Goal: Information Seeking & Learning: Compare options

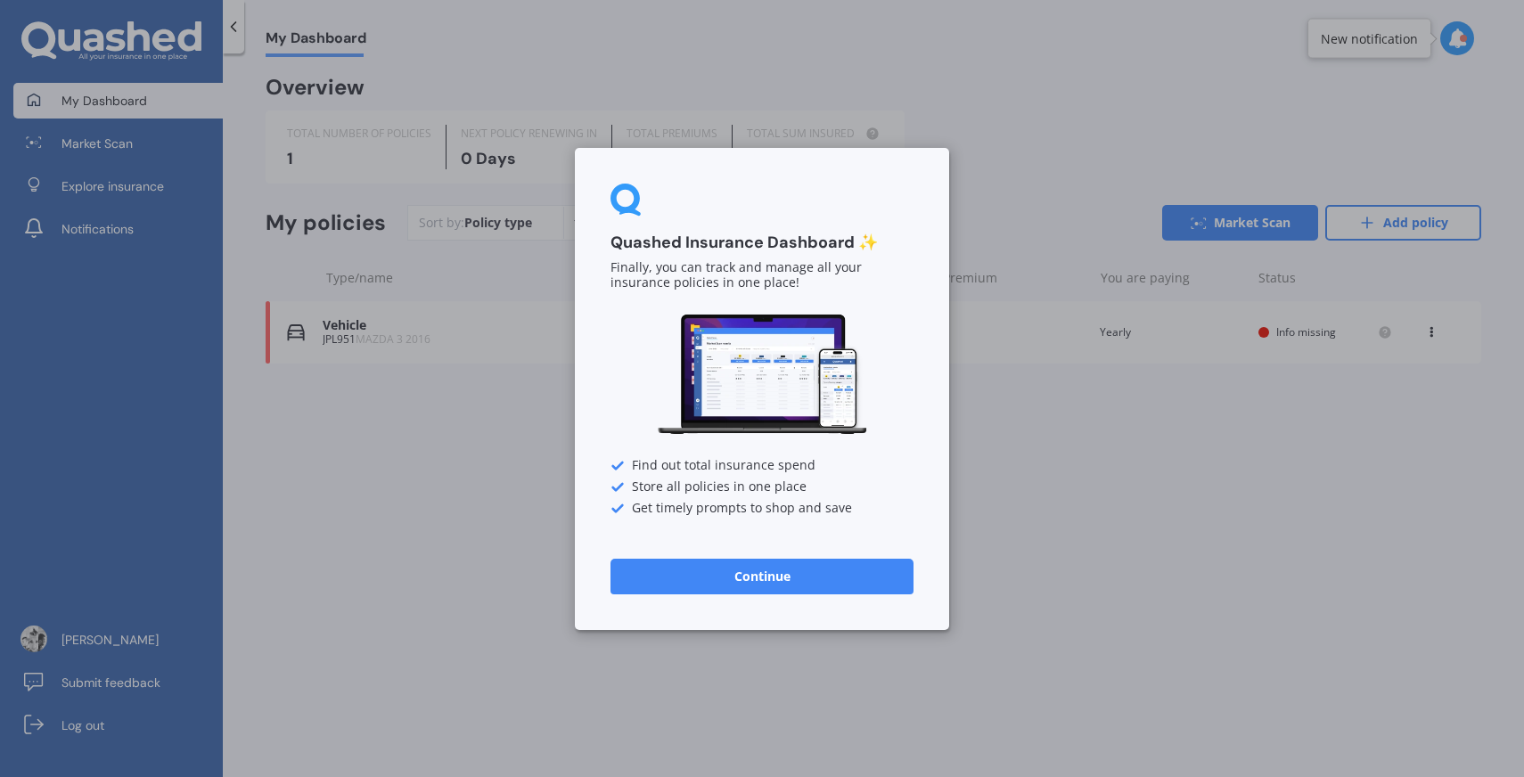
click at [794, 579] on button "Continue" at bounding box center [762, 576] width 303 height 36
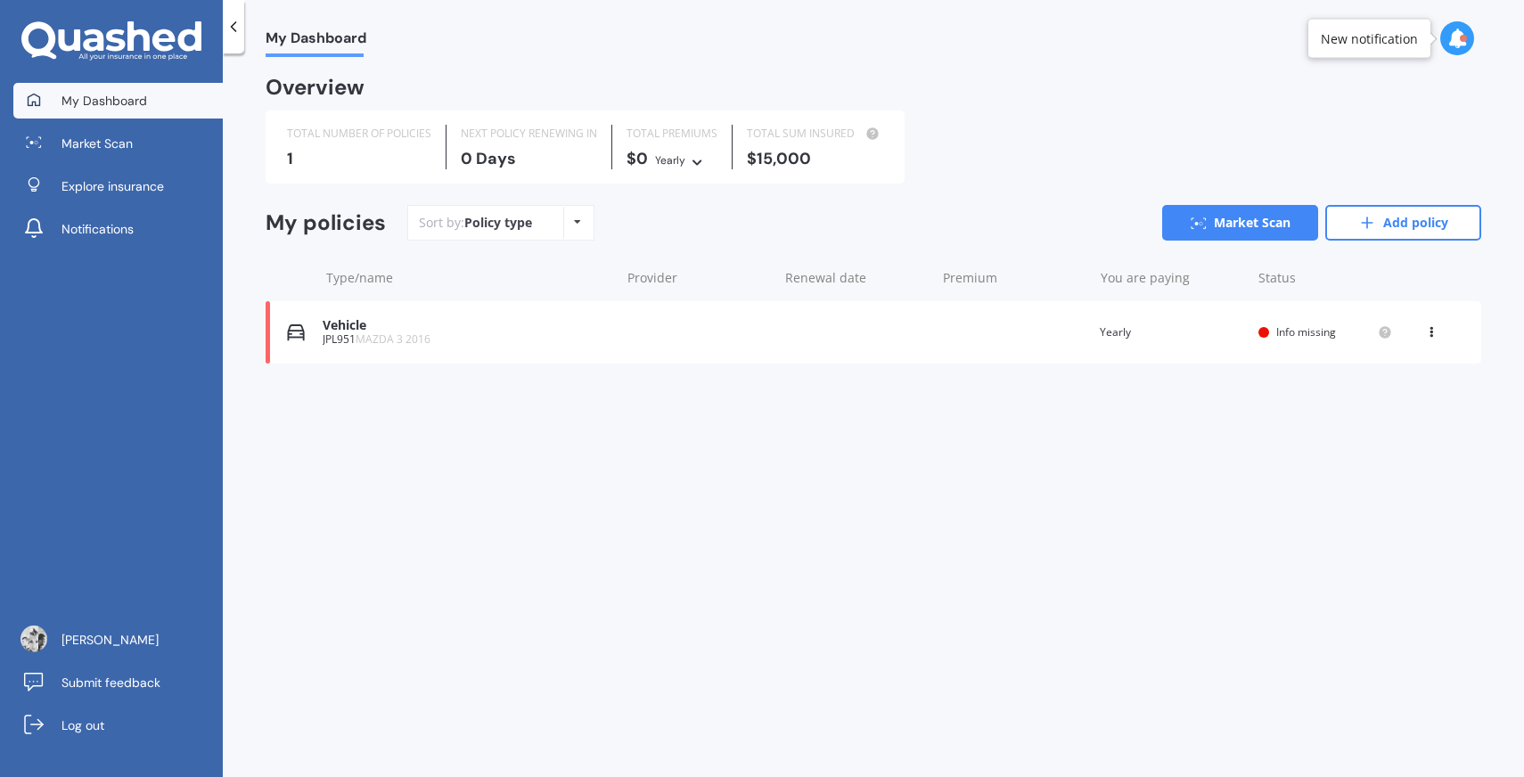
click at [469, 336] on div "JPL951 MAZDA 3 2016" at bounding box center [467, 339] width 288 height 12
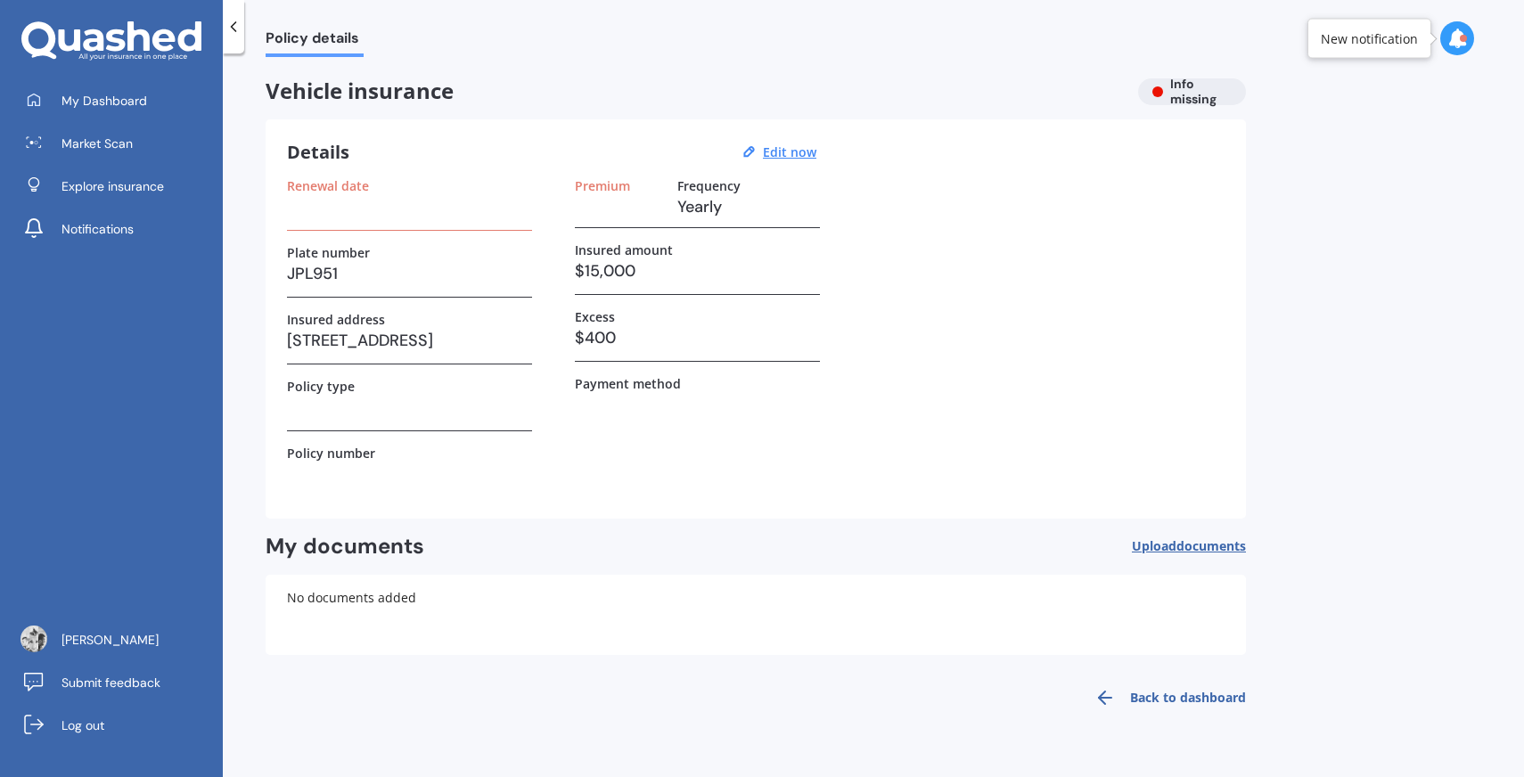
click at [345, 180] on label "Renewal date" at bounding box center [328, 185] width 82 height 15
click at [755, 158] on icon at bounding box center [749, 151] width 14 height 15
click at [787, 158] on u "Edit now" at bounding box center [789, 151] width 53 height 17
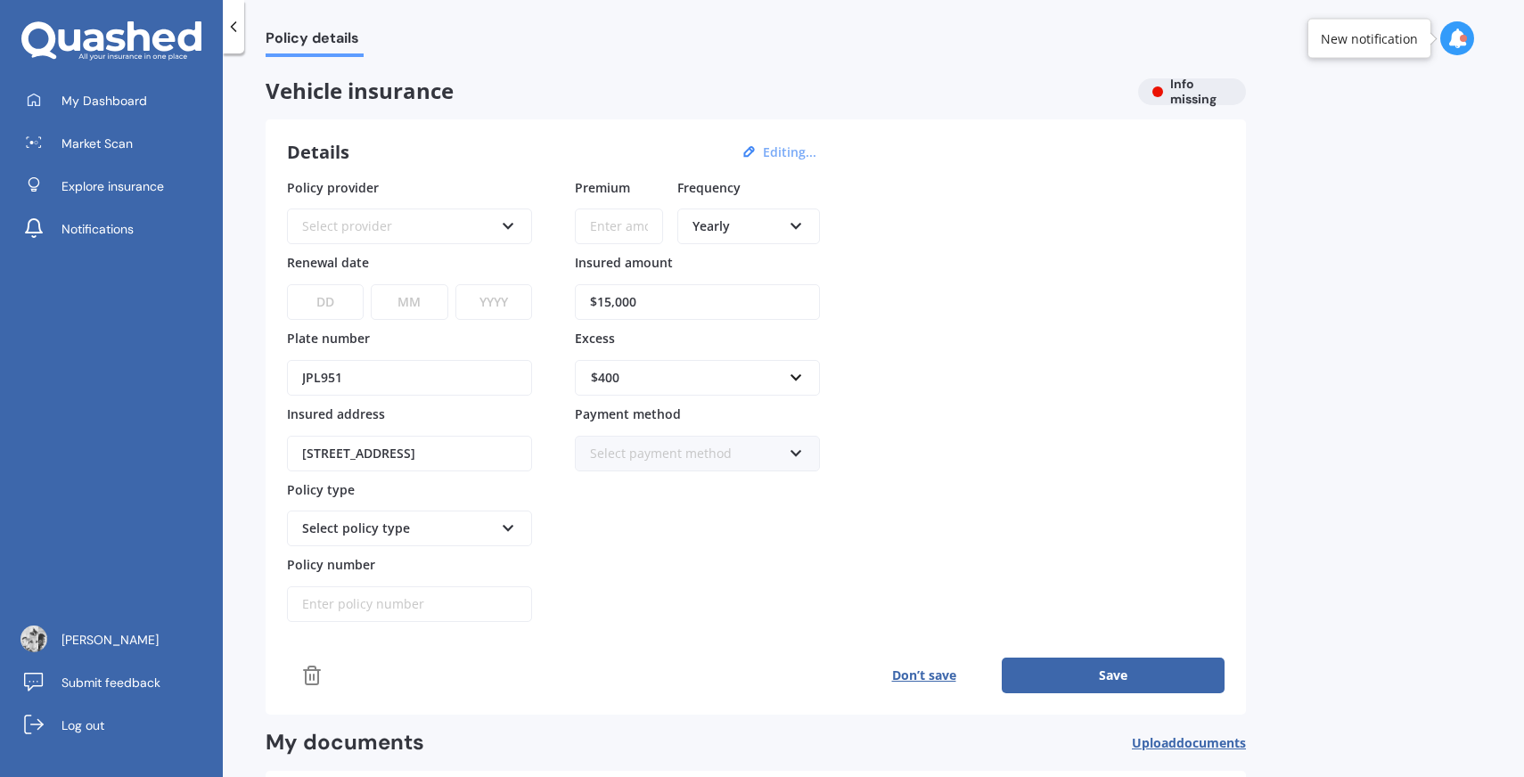
click at [341, 298] on select "DD 01 02 03 04 05 06 07 08 09 10 11 12 13 14 15 16 17 18 19 20 21 22 23 24 25 2…" at bounding box center [325, 302] width 77 height 36
select select "01"
click at [287, 284] on select "DD 01 02 03 04 05 06 07 08 09 10 11 12 13 14 15 16 17 18 19 20 21 22 23 24 25 2…" at bounding box center [325, 302] width 77 height 36
click at [446, 299] on select "MM 01 02 03 04 05 06 07 08 09 10 11 12" at bounding box center [409, 302] width 77 height 36
select select "09"
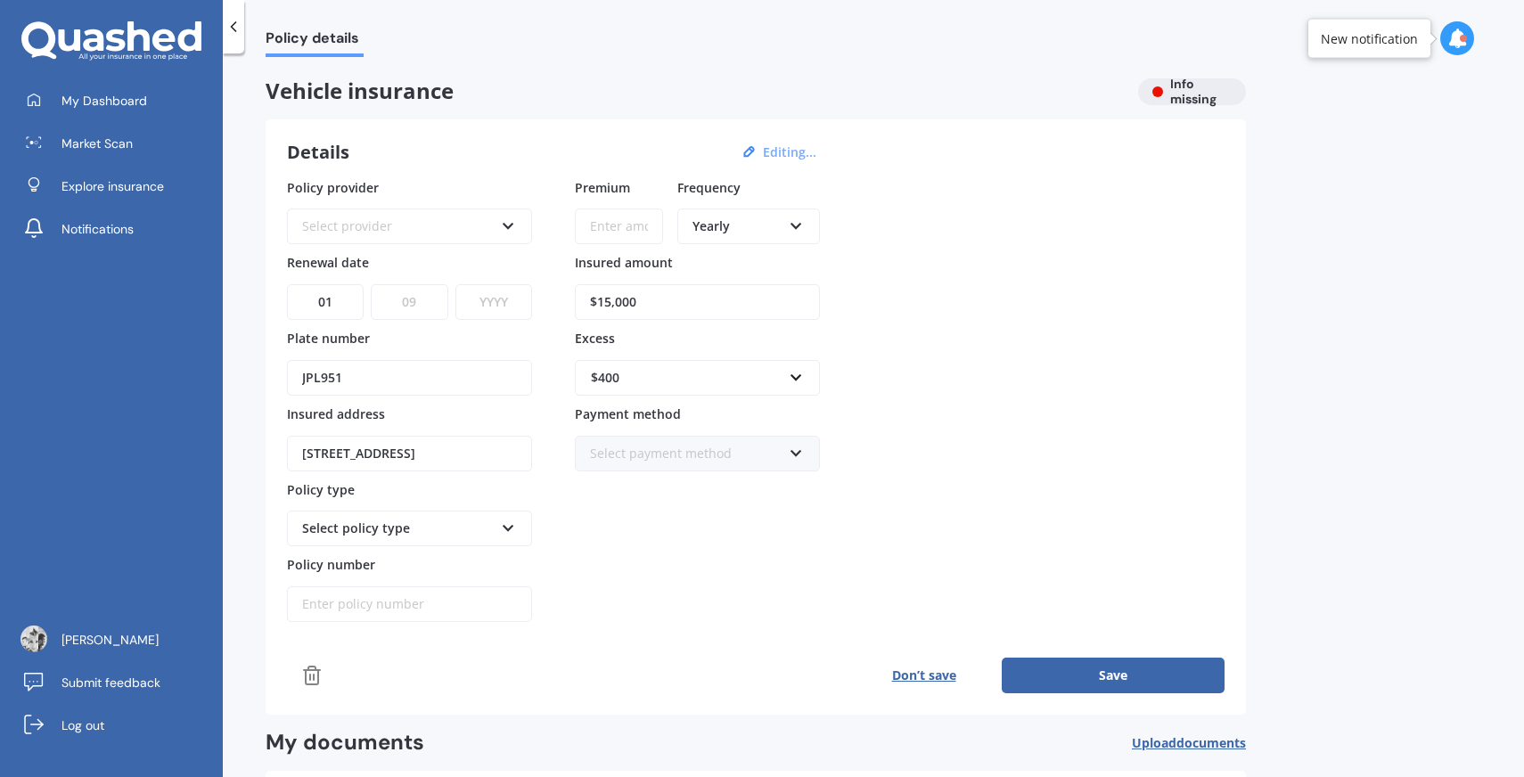
click at [371, 284] on select "MM 01 02 03 04 05 06 07 08 09 10 11 12" at bounding box center [409, 302] width 77 height 36
click at [498, 309] on select "YYYY 2027 2026 2025 2024 2023 2022 2021 2020 2019 2018 2017 2016 2015 2014 2013…" at bounding box center [493, 302] width 77 height 36
select select "2025"
click at [455, 284] on select "YYYY 2027 2026 2025 2024 2023 2022 2021 2020 2019 2018 2017 2016 2015 2014 2013…" at bounding box center [493, 302] width 77 height 36
click at [506, 227] on icon at bounding box center [508, 223] width 15 height 12
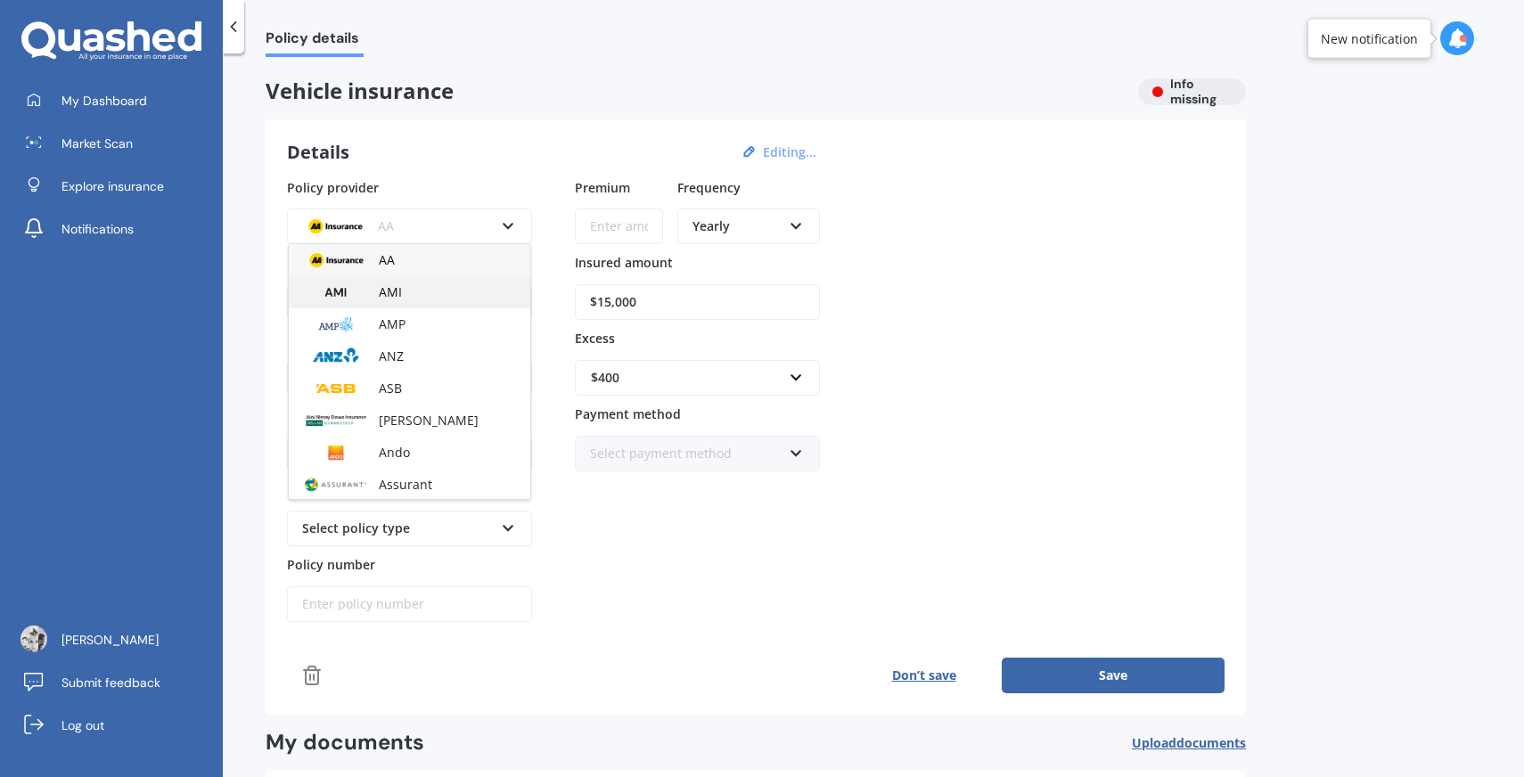
click at [473, 296] on div "AMI" at bounding box center [410, 292] width 242 height 32
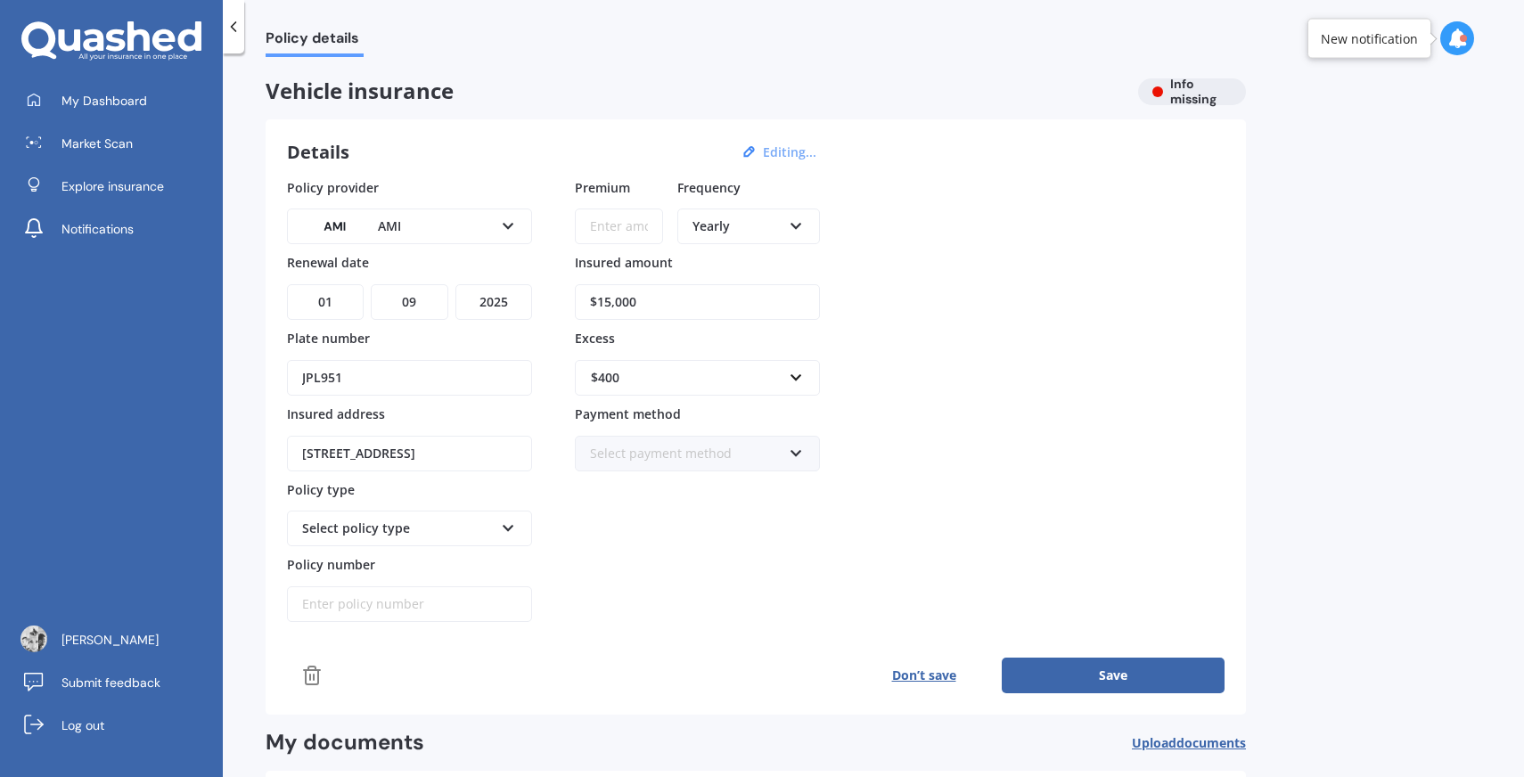
click at [521, 531] on div "Select policy type Third Party Third Party, Fire & Theft Comprehensive" at bounding box center [409, 529] width 245 height 36
click at [480, 619] on div "Comprehensive" at bounding box center [410, 627] width 242 height 32
click at [1028, 671] on button "Save" at bounding box center [1113, 676] width 223 height 36
type input "$500.00"
click at [1070, 668] on button "Save" at bounding box center [1113, 676] width 223 height 36
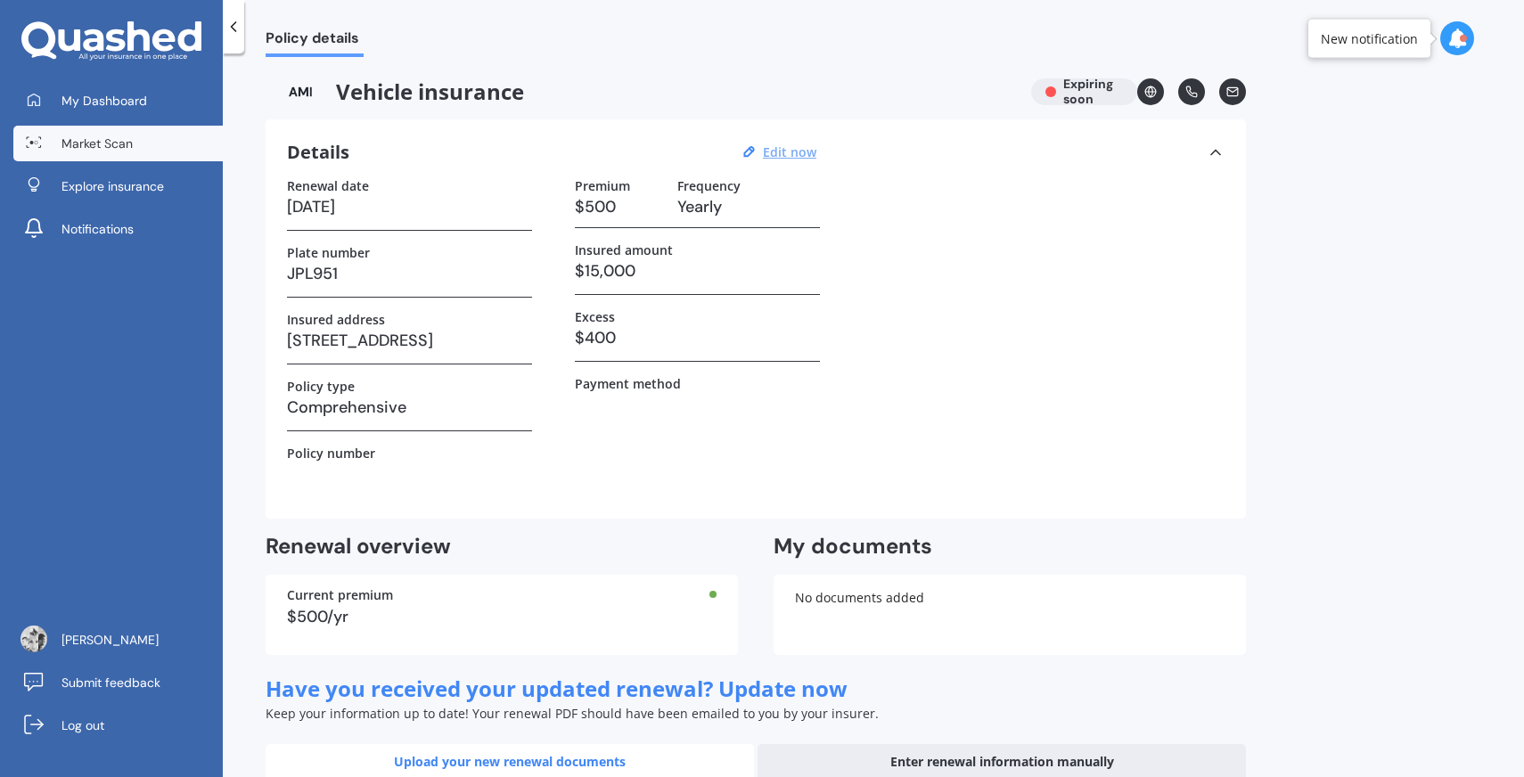
click at [93, 149] on span "Market Scan" at bounding box center [96, 144] width 71 height 18
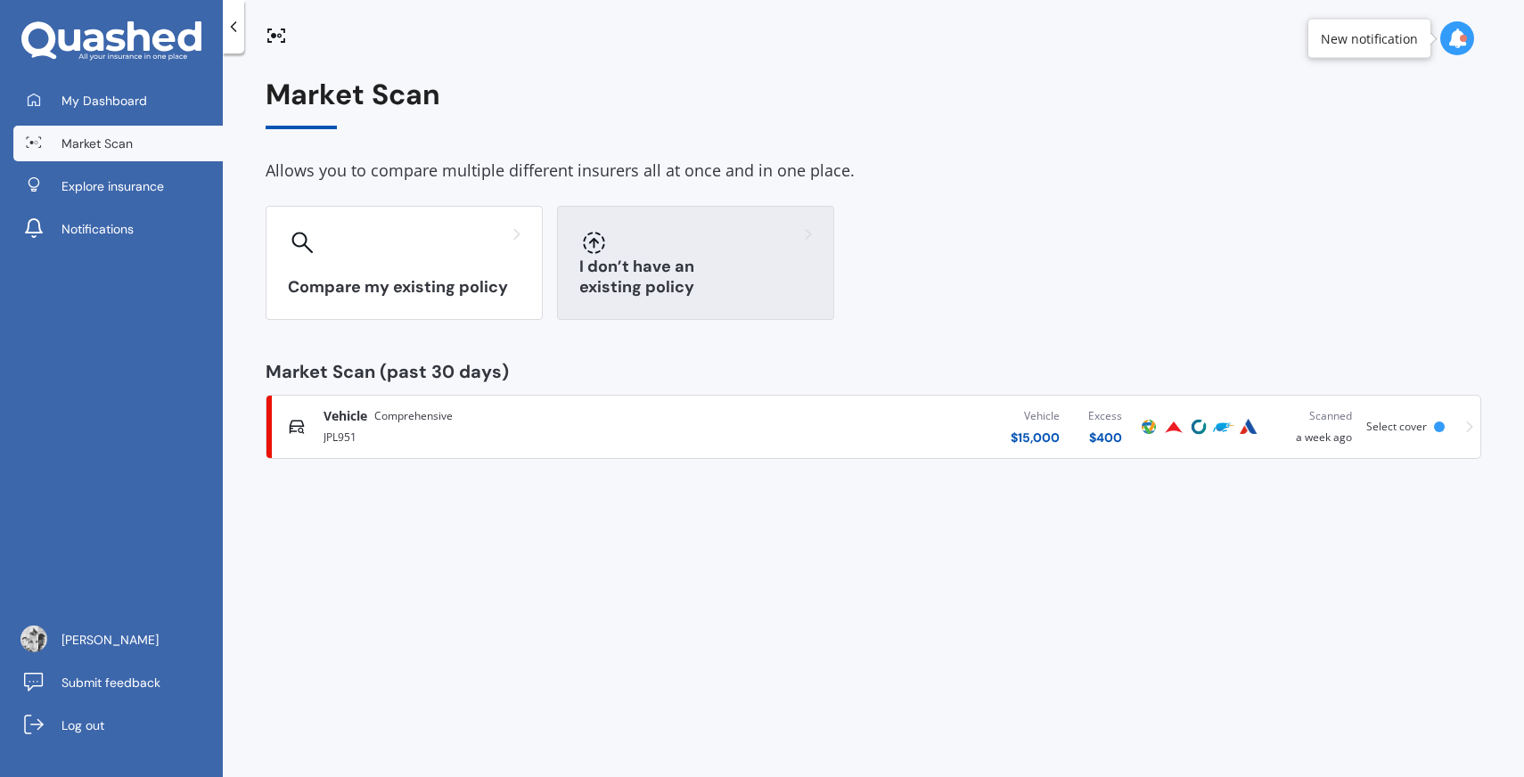
click at [657, 288] on h3 "I don’t have an existing policy" at bounding box center [695, 277] width 233 height 41
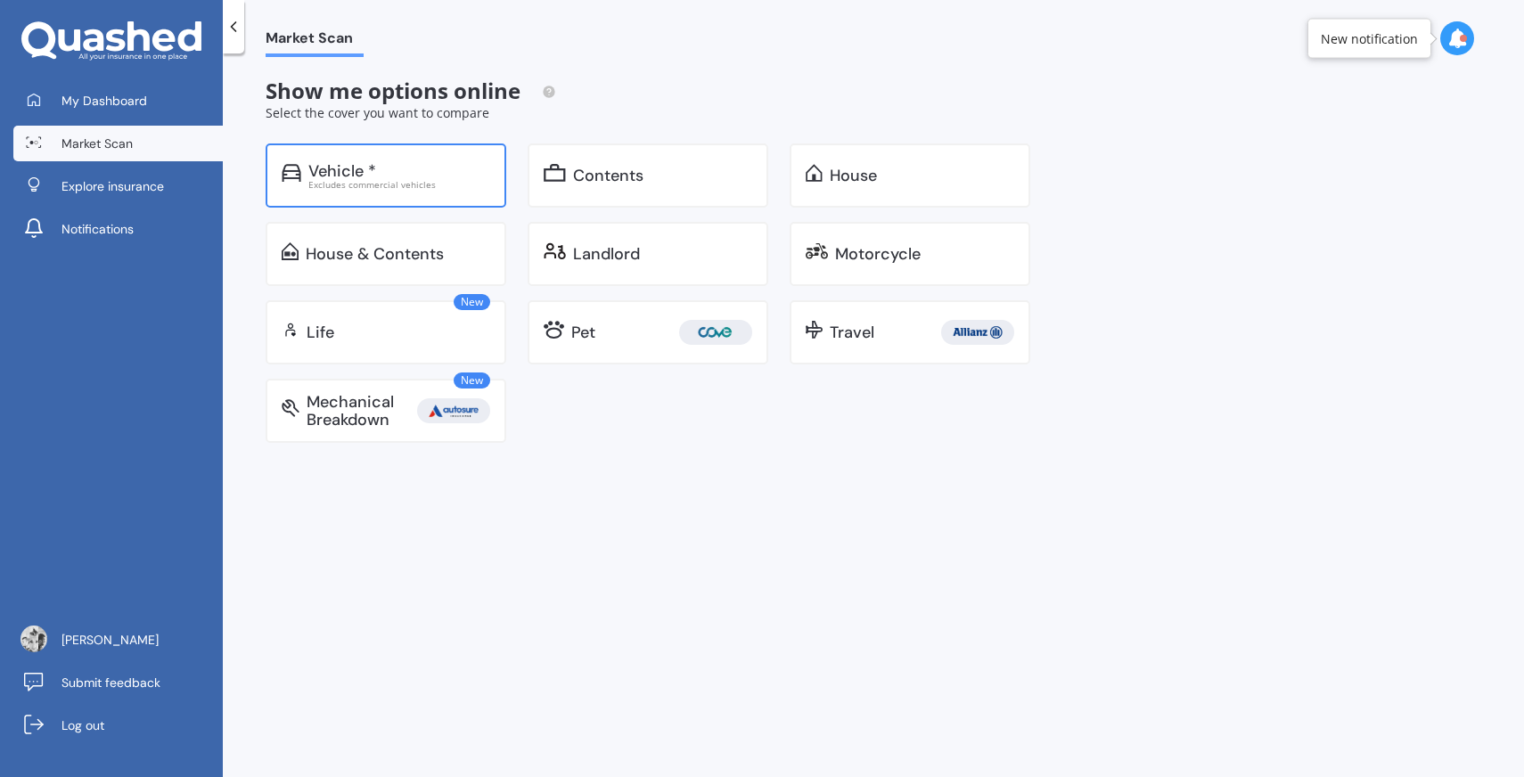
click at [393, 167] on div "Vehicle *" at bounding box center [399, 171] width 182 height 18
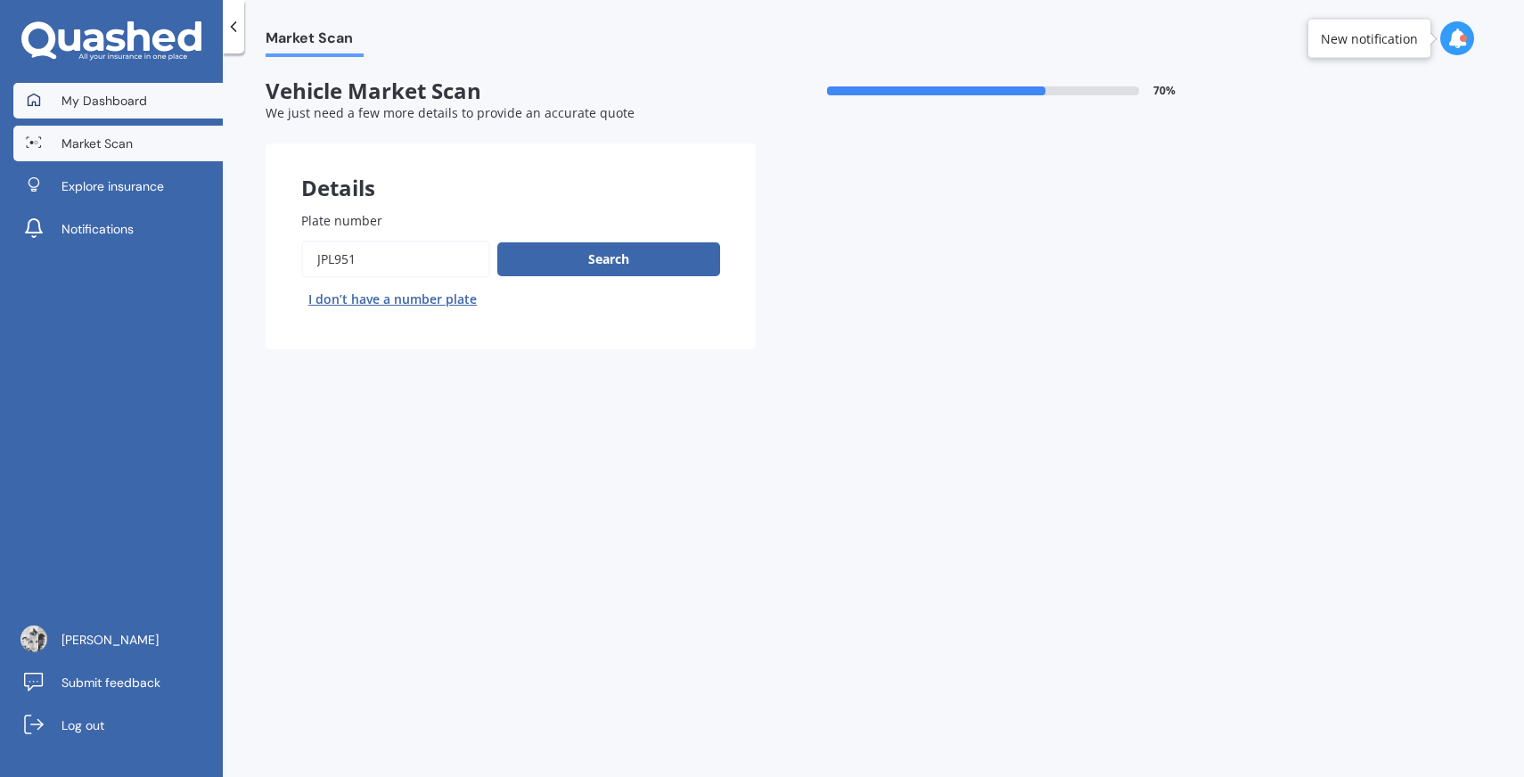
click at [136, 103] on span "My Dashboard" at bounding box center [104, 101] width 86 height 18
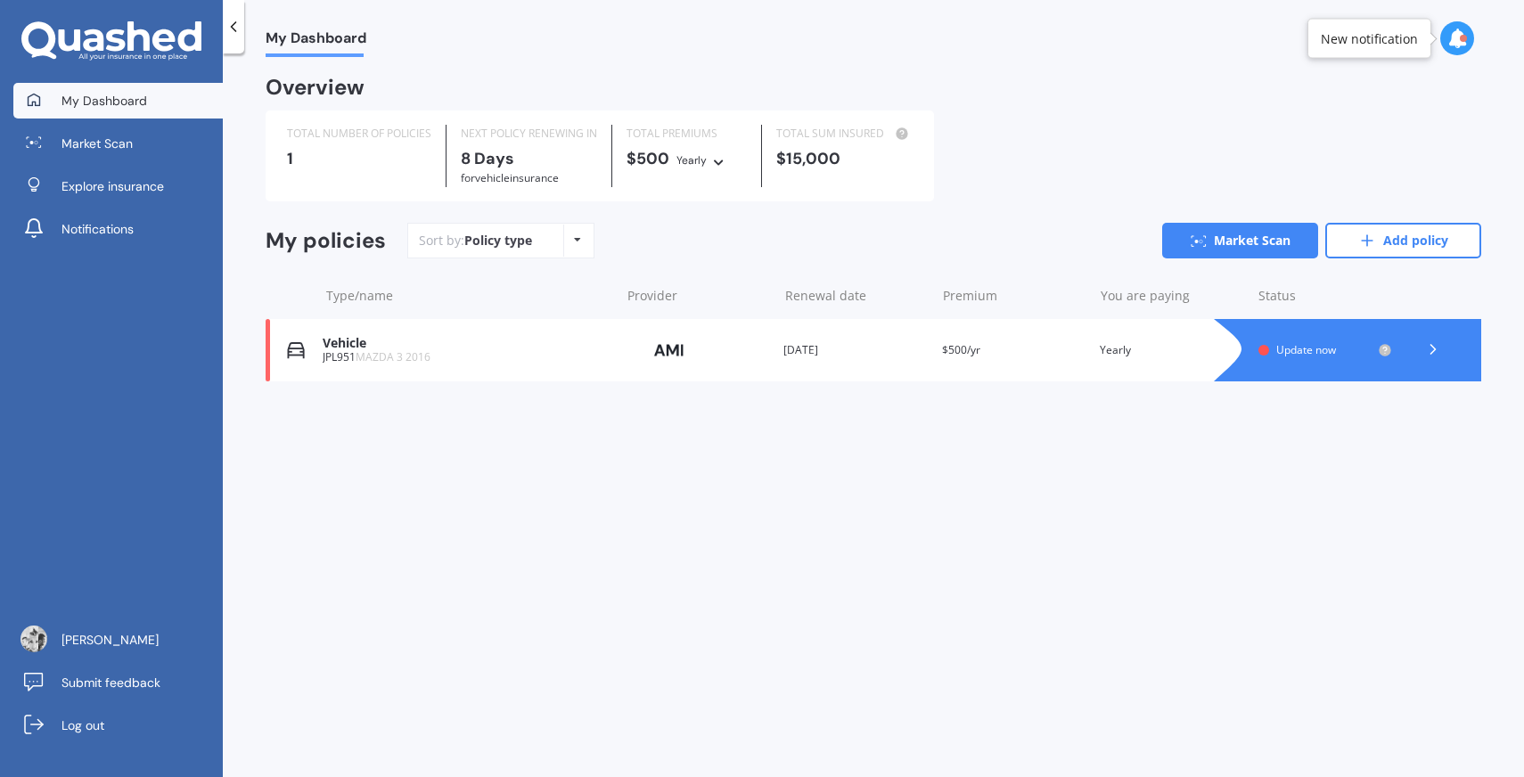
click at [367, 339] on div "Vehicle" at bounding box center [467, 343] width 288 height 15
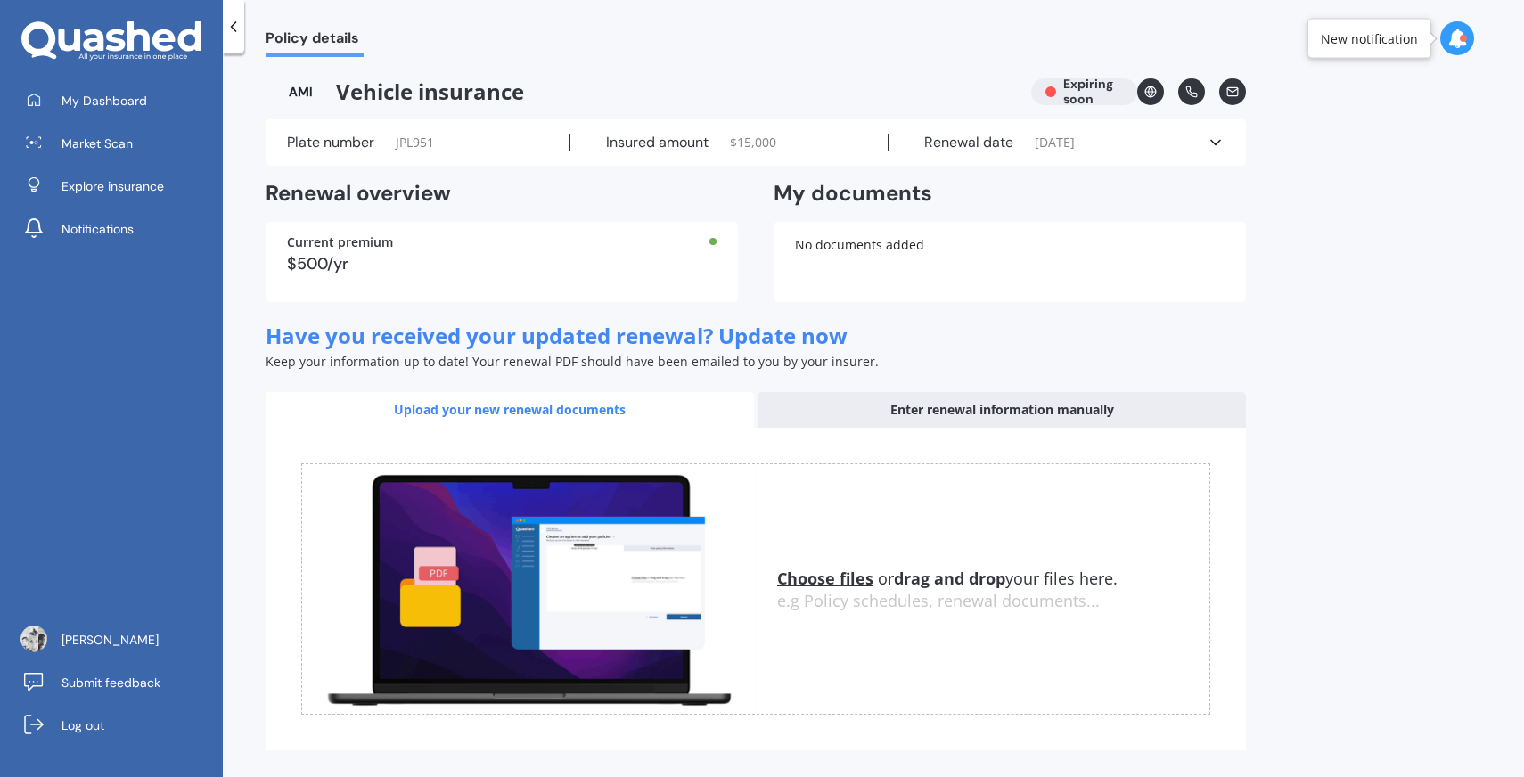
click at [1087, 91] on div "Vehicle insurance Expiring soon" at bounding box center [756, 91] width 980 height 27
click at [143, 151] on link "Market Scan" at bounding box center [117, 144] width 209 height 36
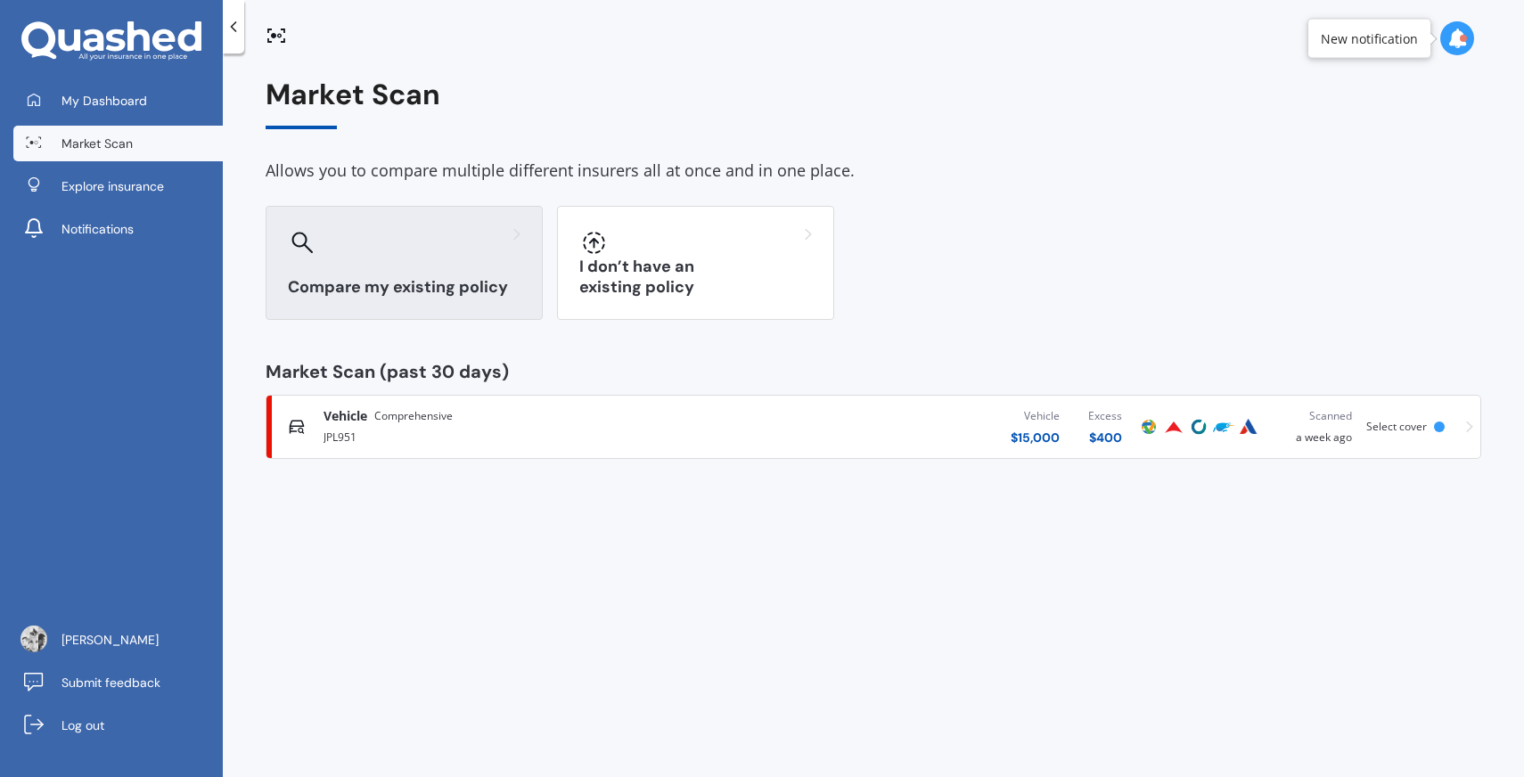
click at [468, 262] on div "Compare my existing policy" at bounding box center [404, 263] width 277 height 114
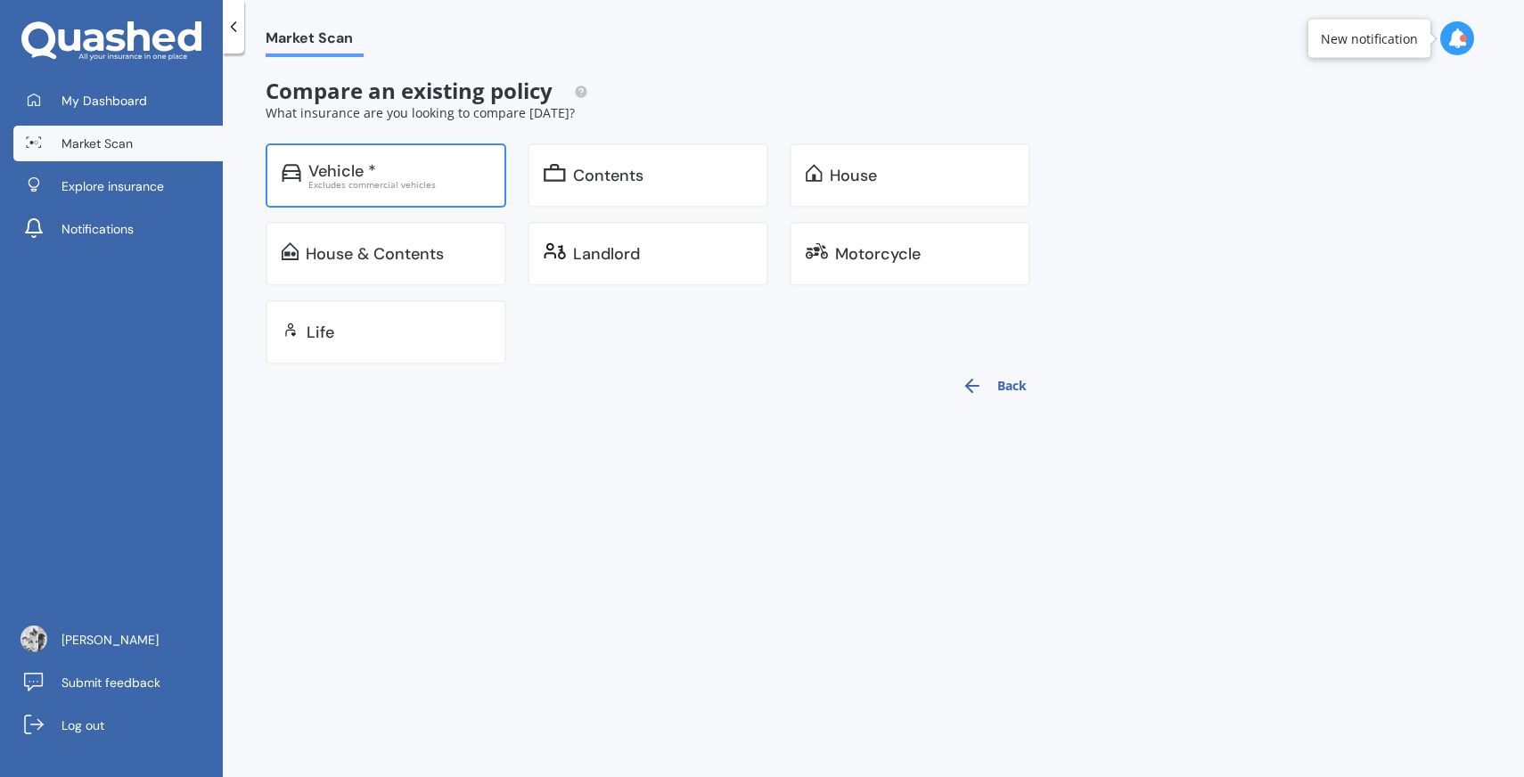
click at [419, 184] on div "Excludes commercial vehicles" at bounding box center [399, 184] width 182 height 9
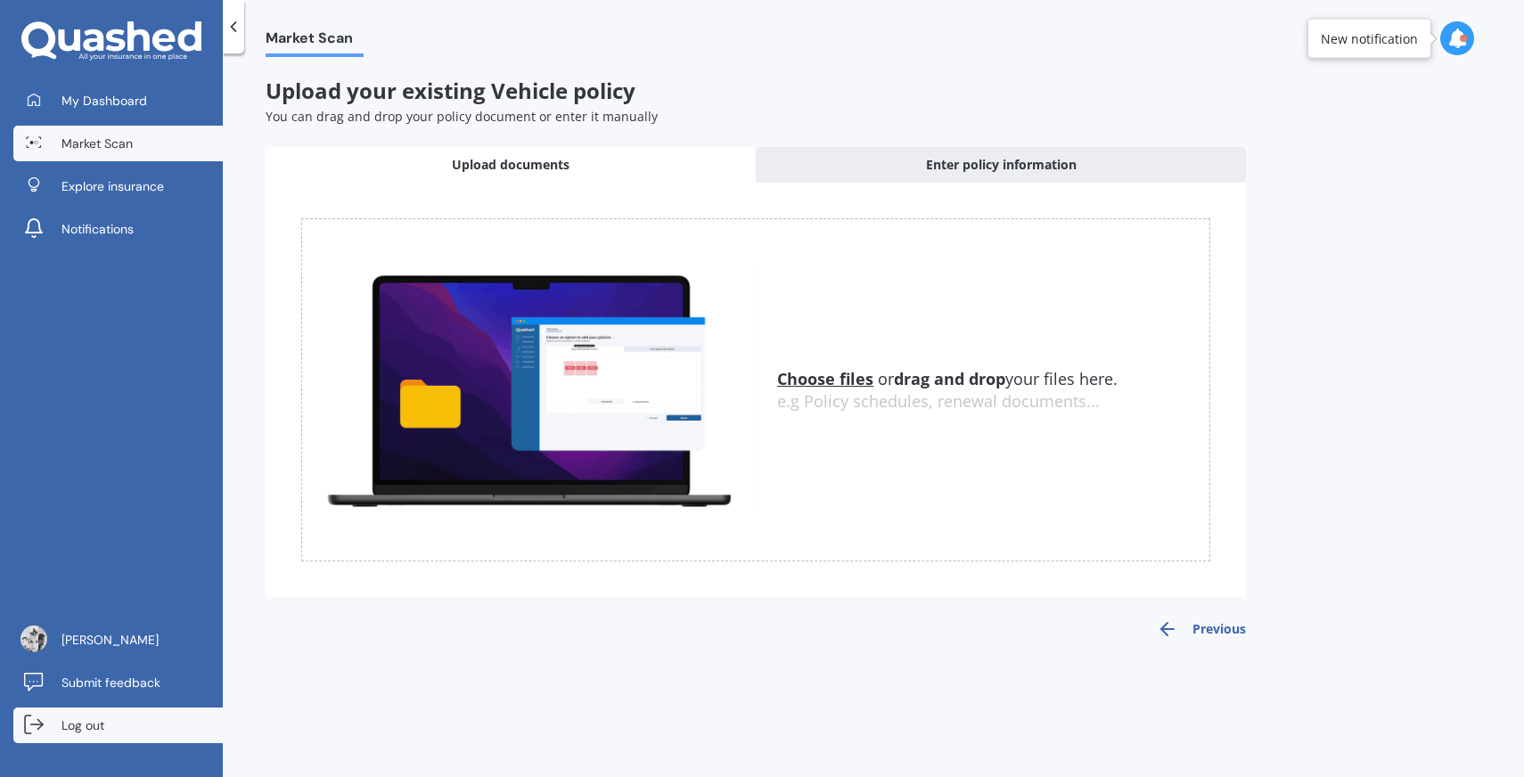
click at [90, 729] on span "Log out" at bounding box center [82, 726] width 43 height 18
